Goal: Information Seeking & Learning: Learn about a topic

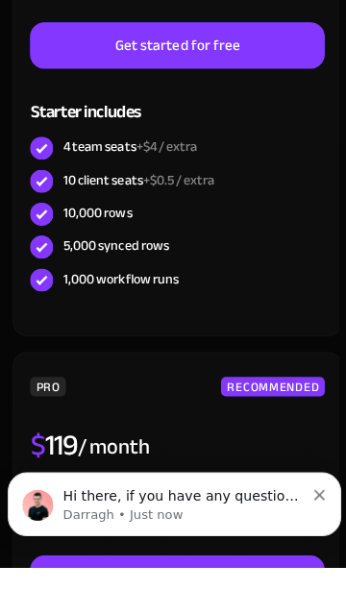
scroll to position [1411, 0]
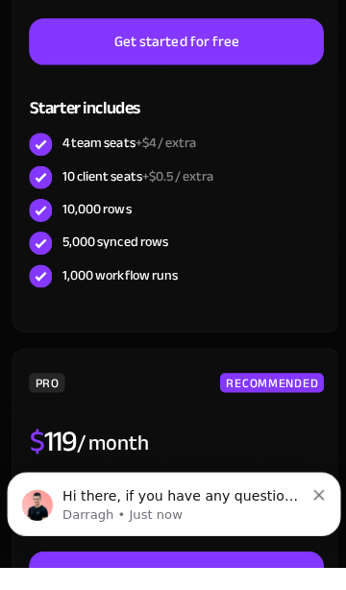
click at [311, 494] on icon "Dismiss notification" at bounding box center [316, 494] width 11 height 11
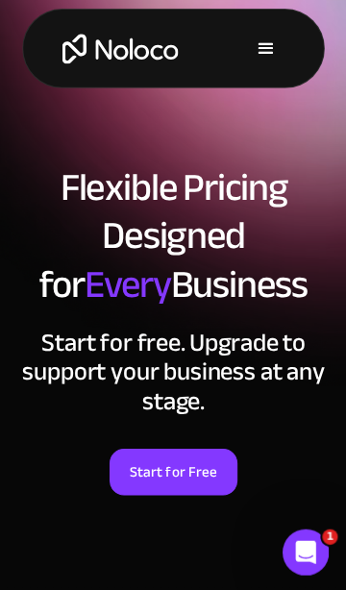
scroll to position [0, 0]
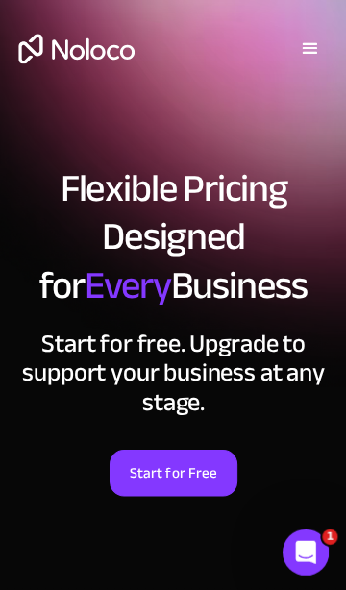
click at [308, 31] on div "menu" at bounding box center [308, 48] width 58 height 58
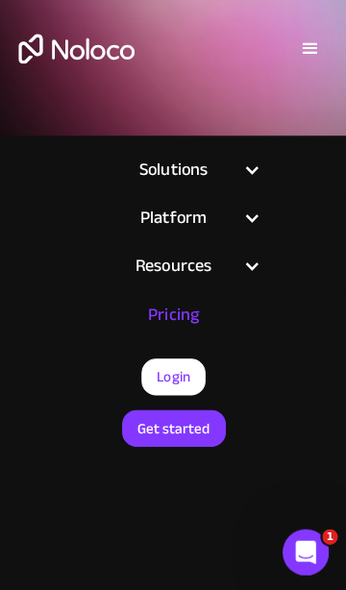
click at [251, 150] on div "Solutions" at bounding box center [172, 168] width 173 height 48
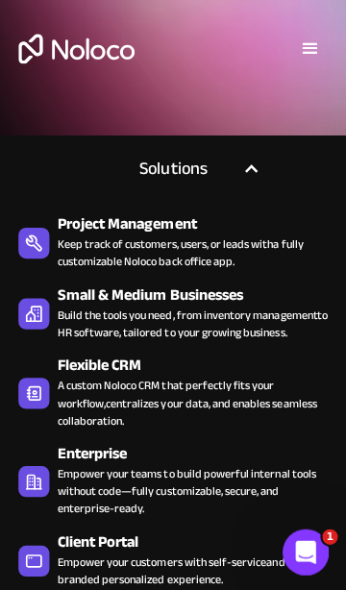
click at [252, 158] on div "Solutions" at bounding box center [172, 168] width 173 height 48
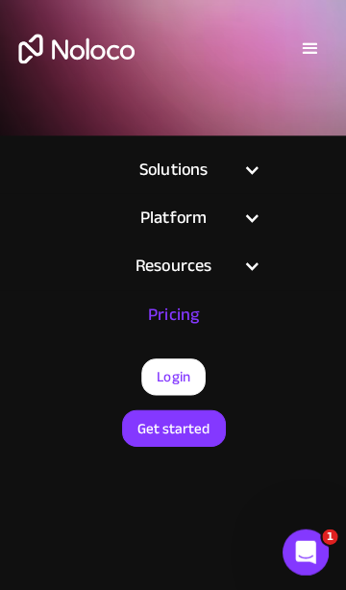
click at [242, 204] on div "Platform" at bounding box center [172, 216] width 173 height 48
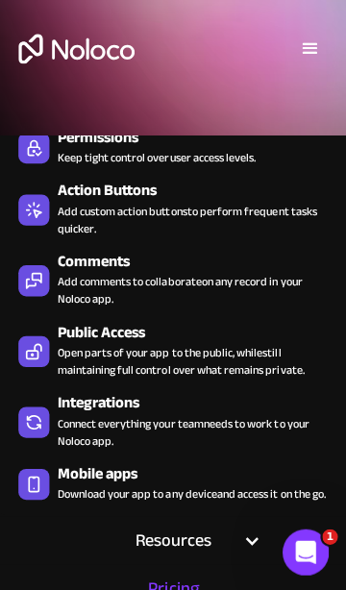
scroll to position [554, 0]
click at [223, 538] on div "Resources" at bounding box center [173, 536] width 125 height 29
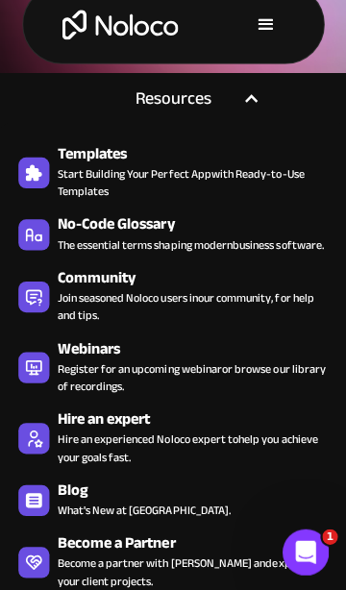
scroll to position [0, 0]
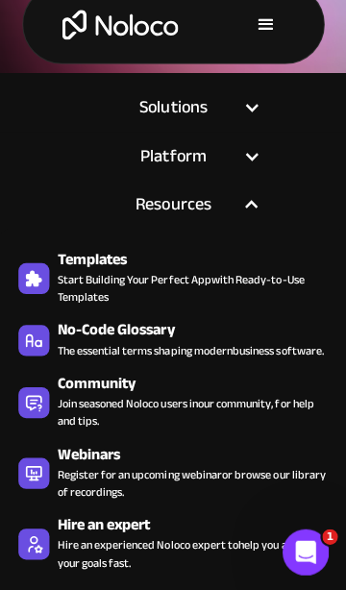
click at [167, 160] on div "Platform" at bounding box center [173, 154] width 125 height 29
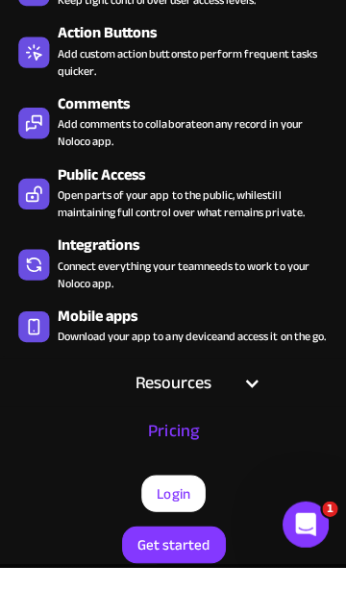
scroll to position [539, 0]
click at [86, 293] on div "Connect everything your team needs to work to your Noloco app." at bounding box center [192, 300] width 269 height 35
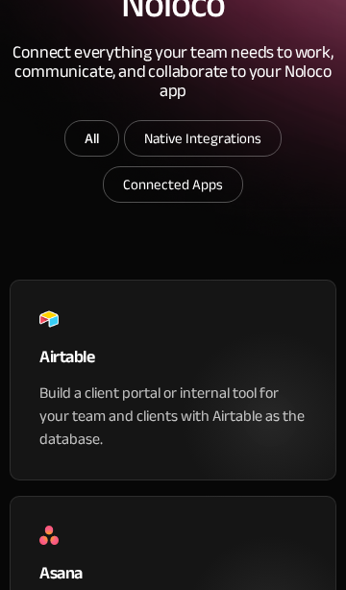
scroll to position [290, 0]
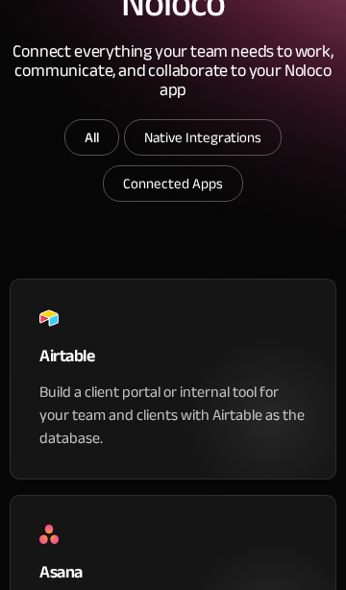
click at [142, 155] on input "Connected Apps" at bounding box center [203, 137] width 156 height 35
checkbox input "true"
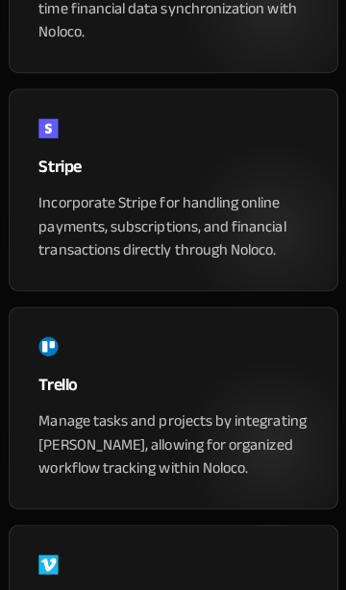
scroll to position [4326, 0]
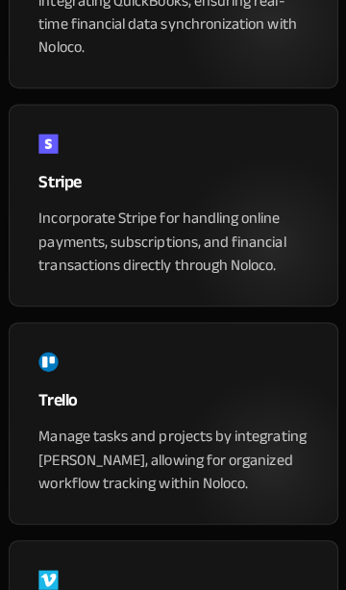
click at [67, 205] on div "Incorporate Stripe for handling online payments, subscriptions, and financial t…" at bounding box center [172, 239] width 267 height 69
